Goal: Use online tool/utility

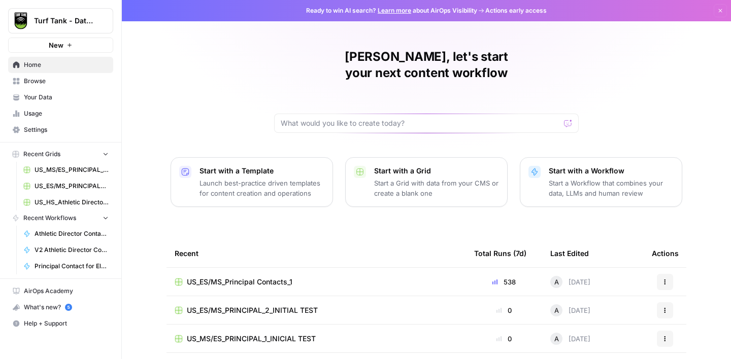
click at [50, 82] on span "Browse" at bounding box center [66, 81] width 85 height 9
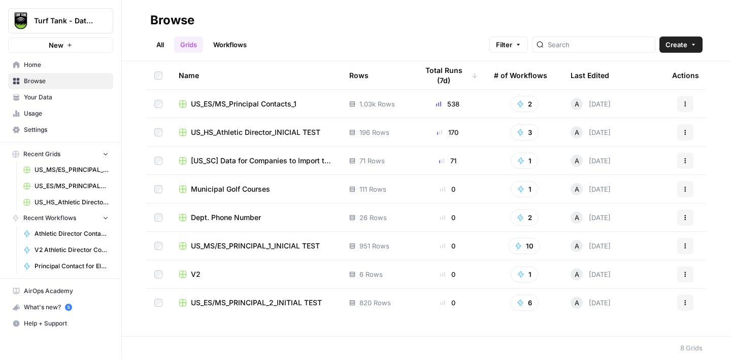
click at [268, 105] on span "US_ES/MS_Principal Contacts_1" at bounding box center [244, 104] width 106 height 10
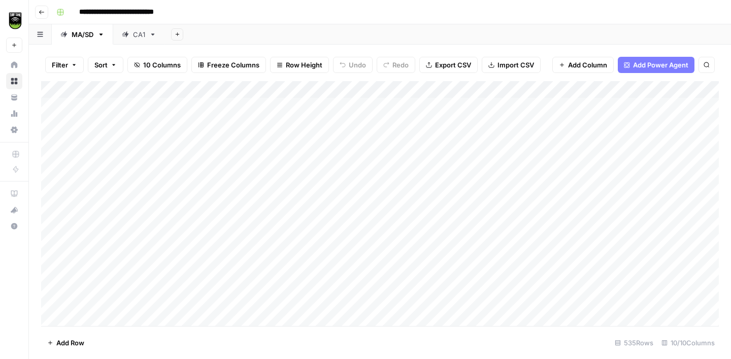
click at [138, 30] on div "CA1" at bounding box center [139, 34] width 12 height 10
click at [491, 107] on div "Add Column" at bounding box center [380, 203] width 678 height 245
click at [484, 90] on div "Add Column" at bounding box center [380, 203] width 678 height 245
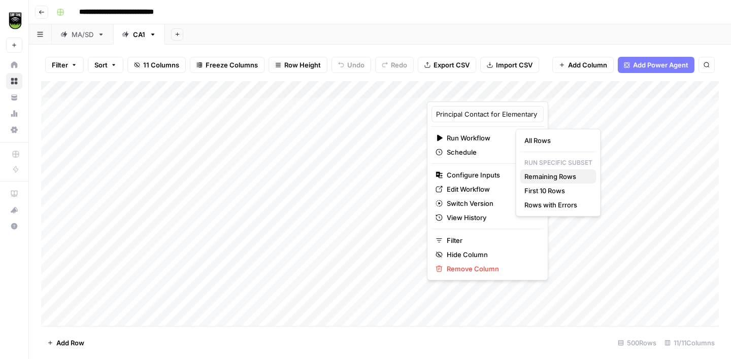
click at [551, 176] on span "Remaining Rows" at bounding box center [557, 177] width 64 height 10
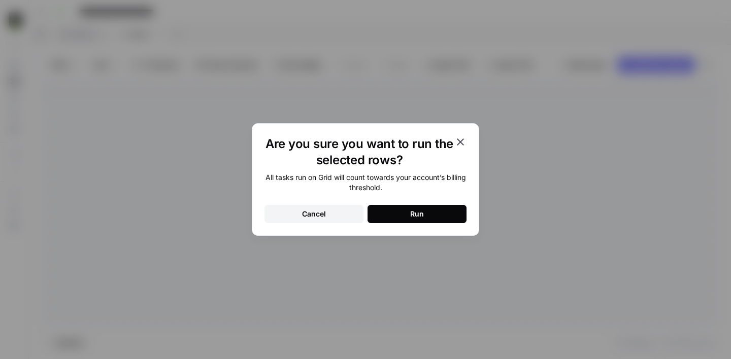
click at [431, 208] on button "Run" at bounding box center [417, 214] width 99 height 18
